Goal: Entertainment & Leisure: Browse casually

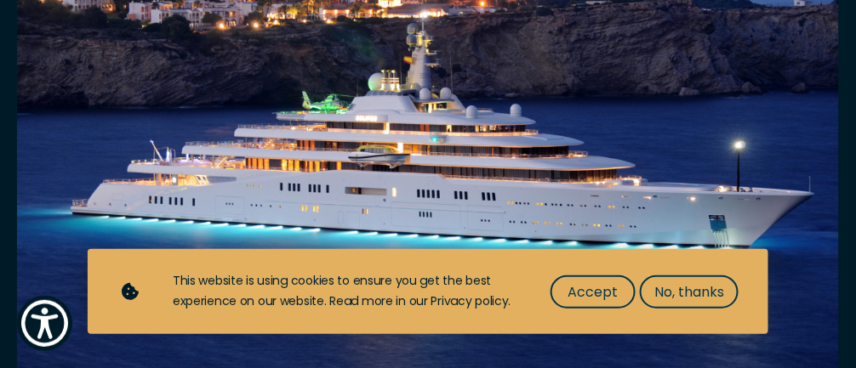
click at [611, 303] on span "Accept" at bounding box center [593, 292] width 50 height 21
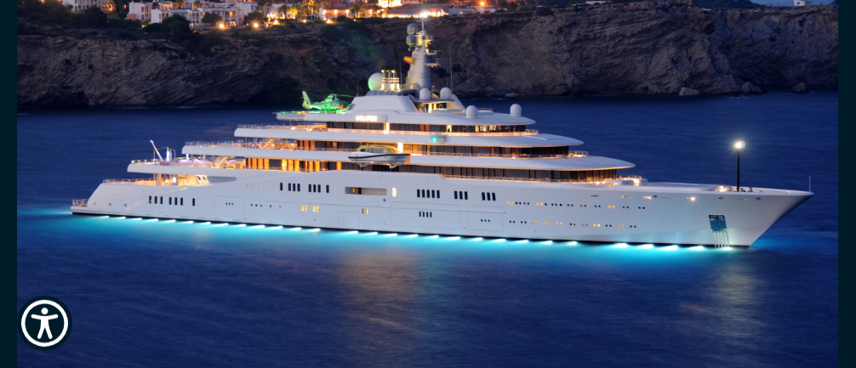
scroll to position [403, 0]
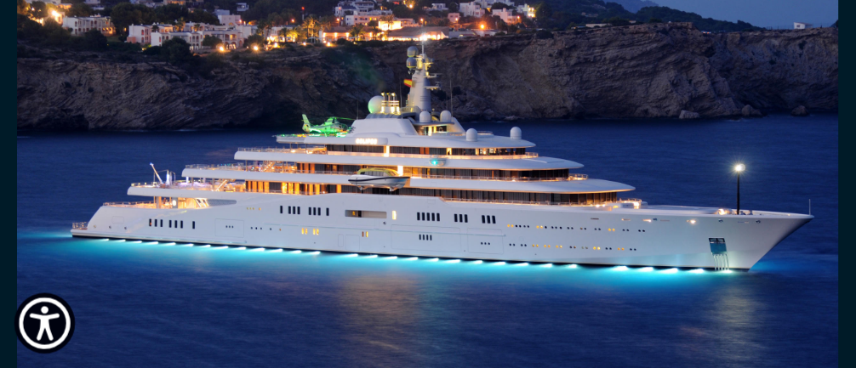
click at [59, 334] on img "Show Accessibility Preferences" at bounding box center [45, 324] width 52 height 52
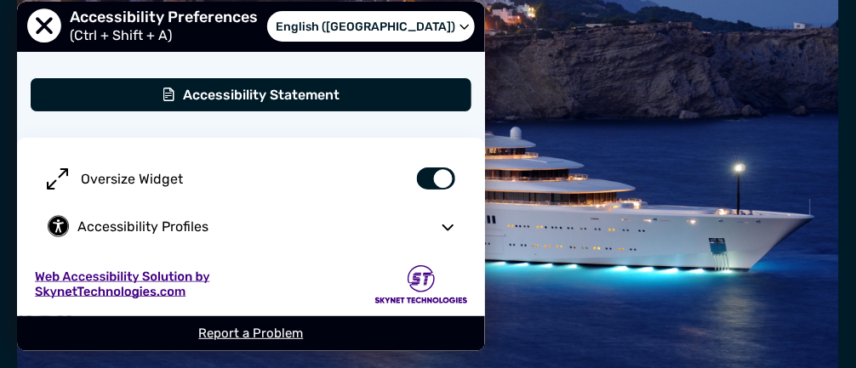
click at [540, 71] on img at bounding box center [428, 229] width 822 height 545
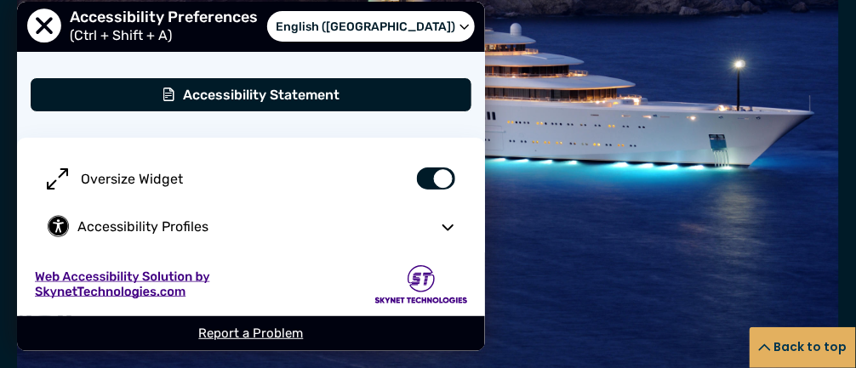
scroll to position [505, 0]
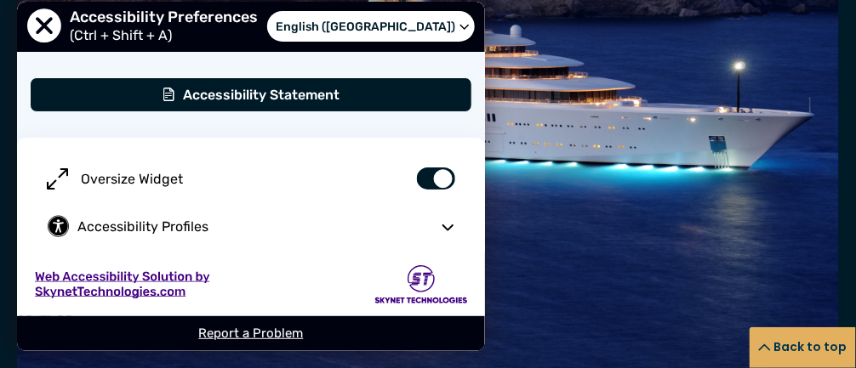
click at [640, 156] on img at bounding box center [428, 127] width 822 height 545
click at [488, 187] on img at bounding box center [428, 127] width 822 height 545
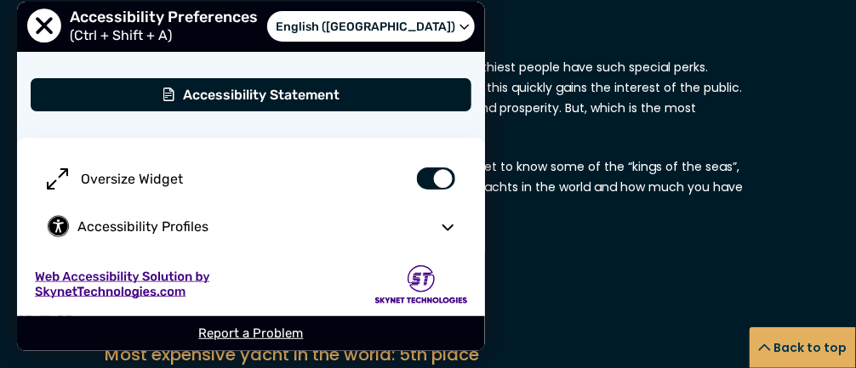
scroll to position [924, 0]
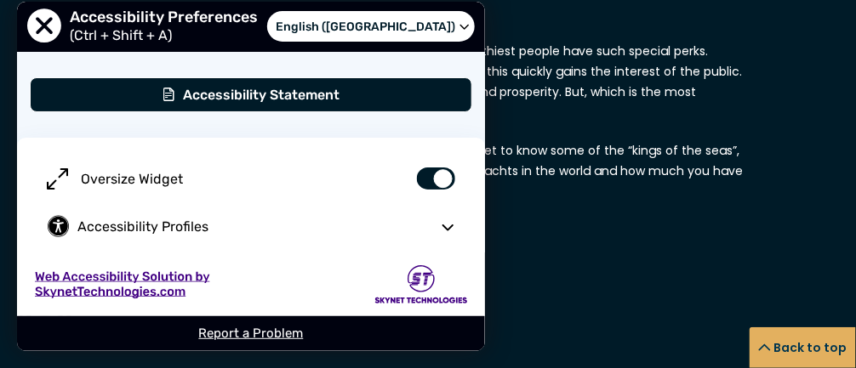
click at [59, 190] on span "User Preferences" at bounding box center [57, 178] width 21 height 21
click at [400, 185] on input "Oversize Widget" at bounding box center [430, 170] width 60 height 30
checkbox input "false"
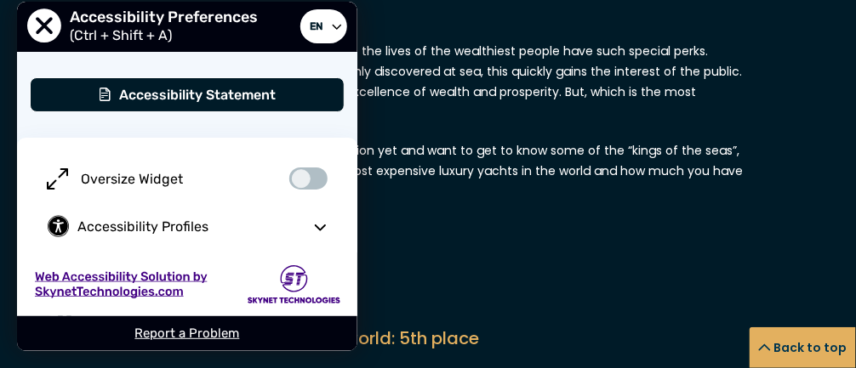
scroll to position [923, 0]
click at [49, 37] on span "Close Accessibility Preferences Menu" at bounding box center [44, 26] width 37 height 37
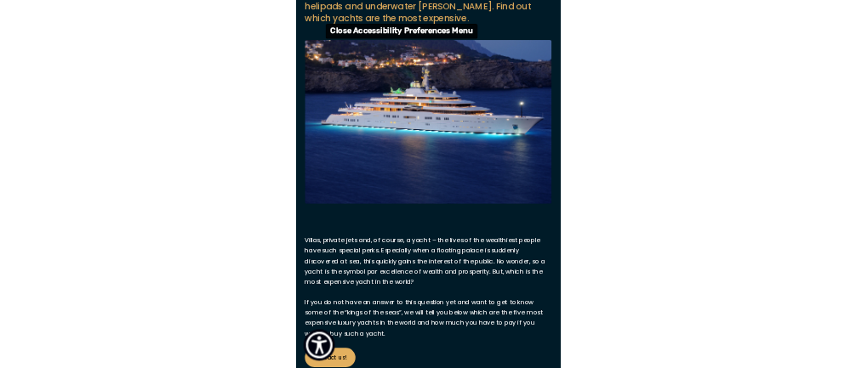
scroll to position [253, 0]
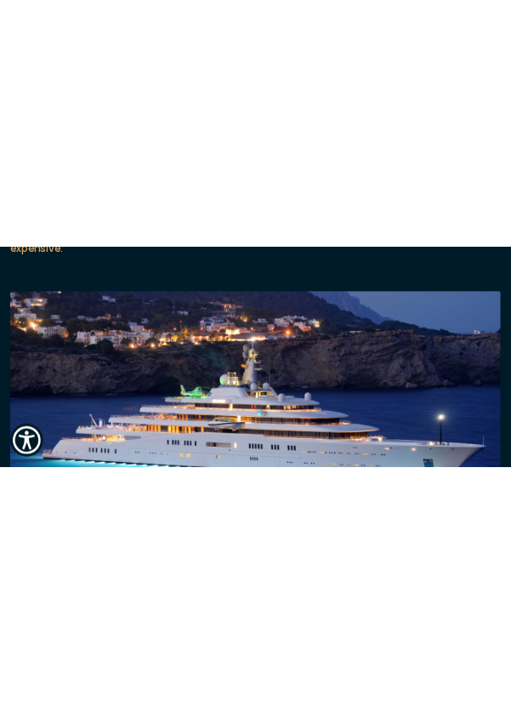
scroll to position [264, 0]
